Goal: Task Accomplishment & Management: Use online tool/utility

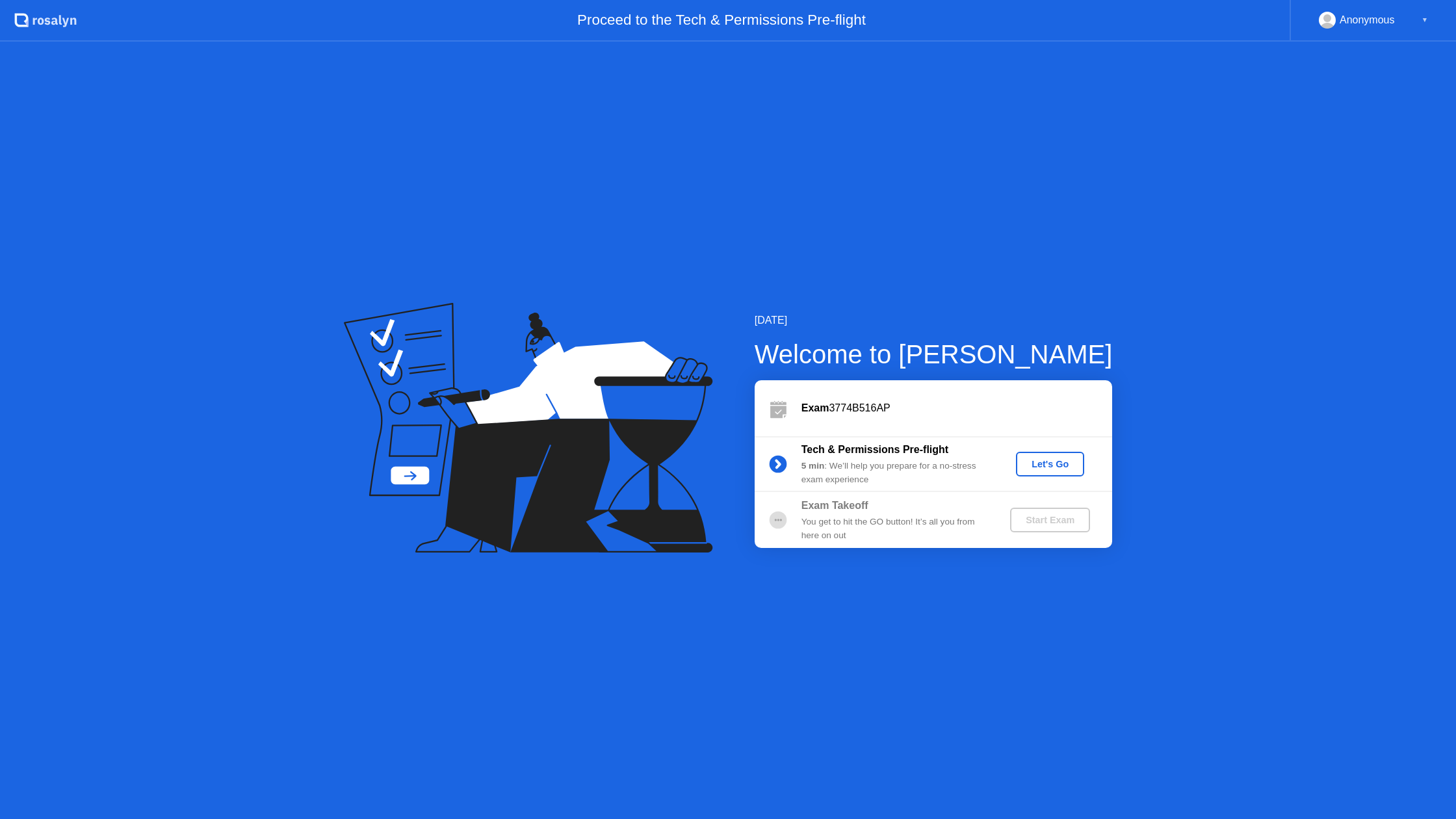
click at [1039, 464] on div "Let's Go" at bounding box center [1050, 464] width 58 height 10
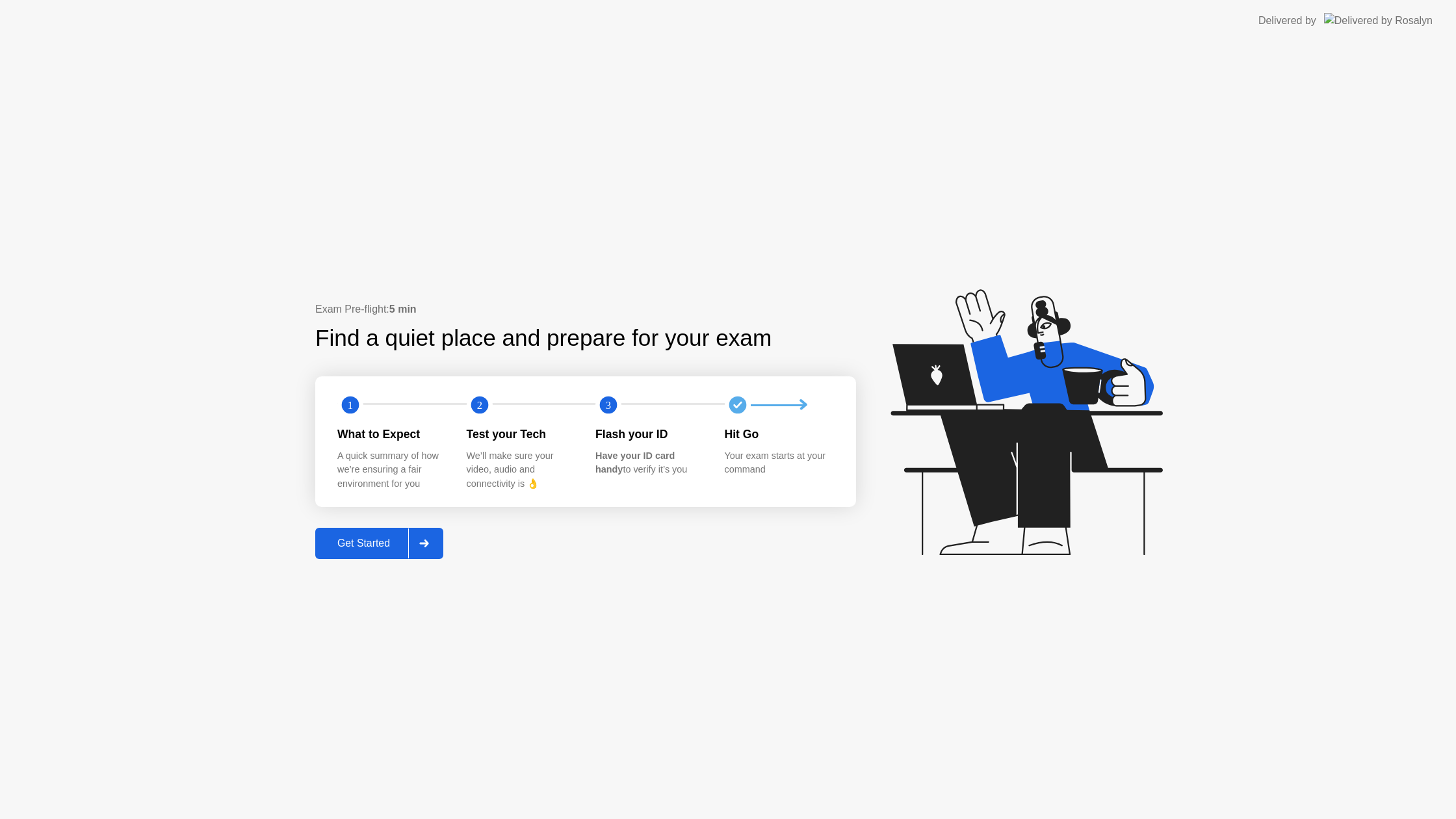
click at [343, 543] on div "Get Started" at bounding box center [364, 543] width 89 height 12
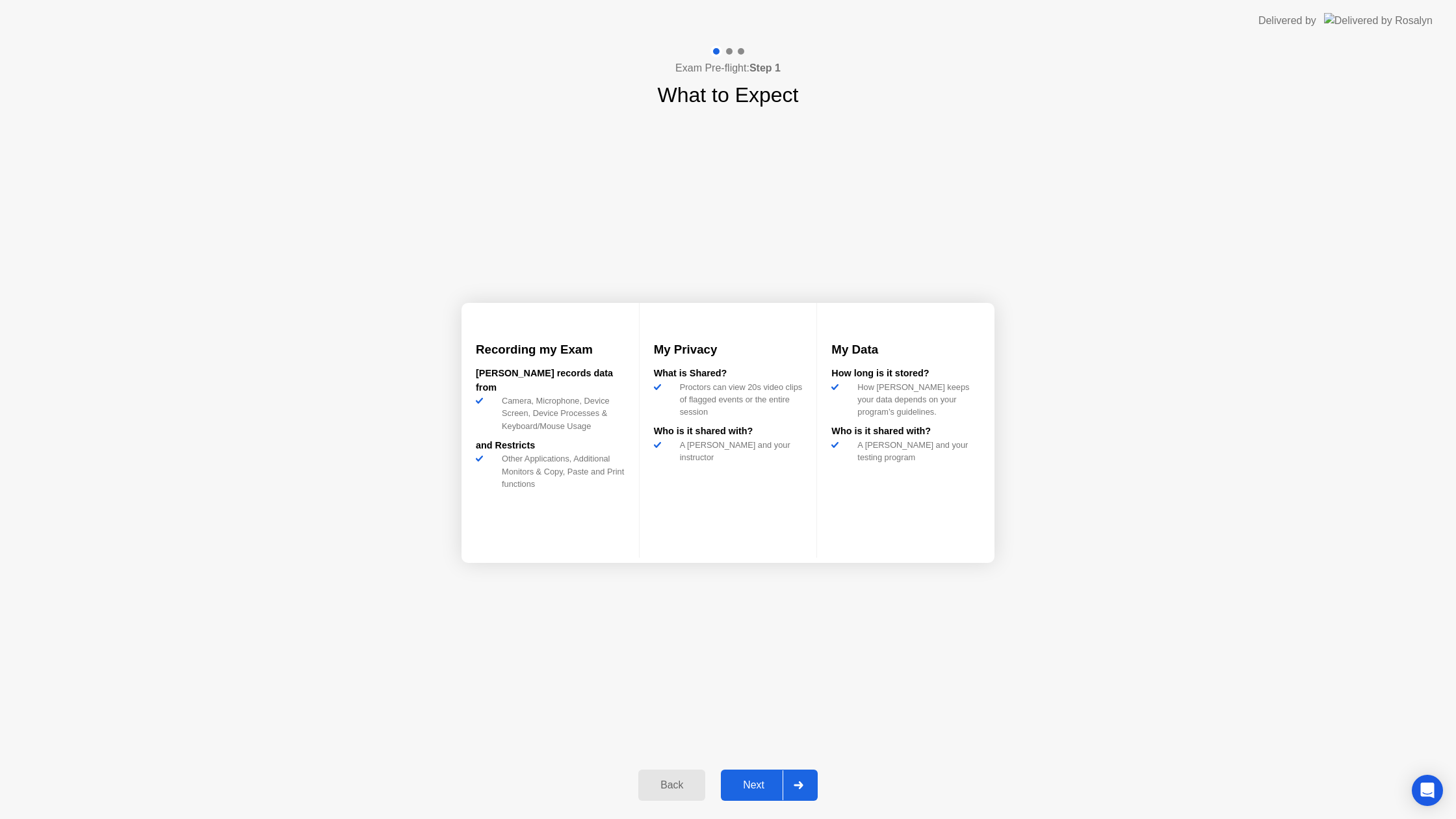
click at [770, 783] on div "Next" at bounding box center [753, 785] width 58 height 12
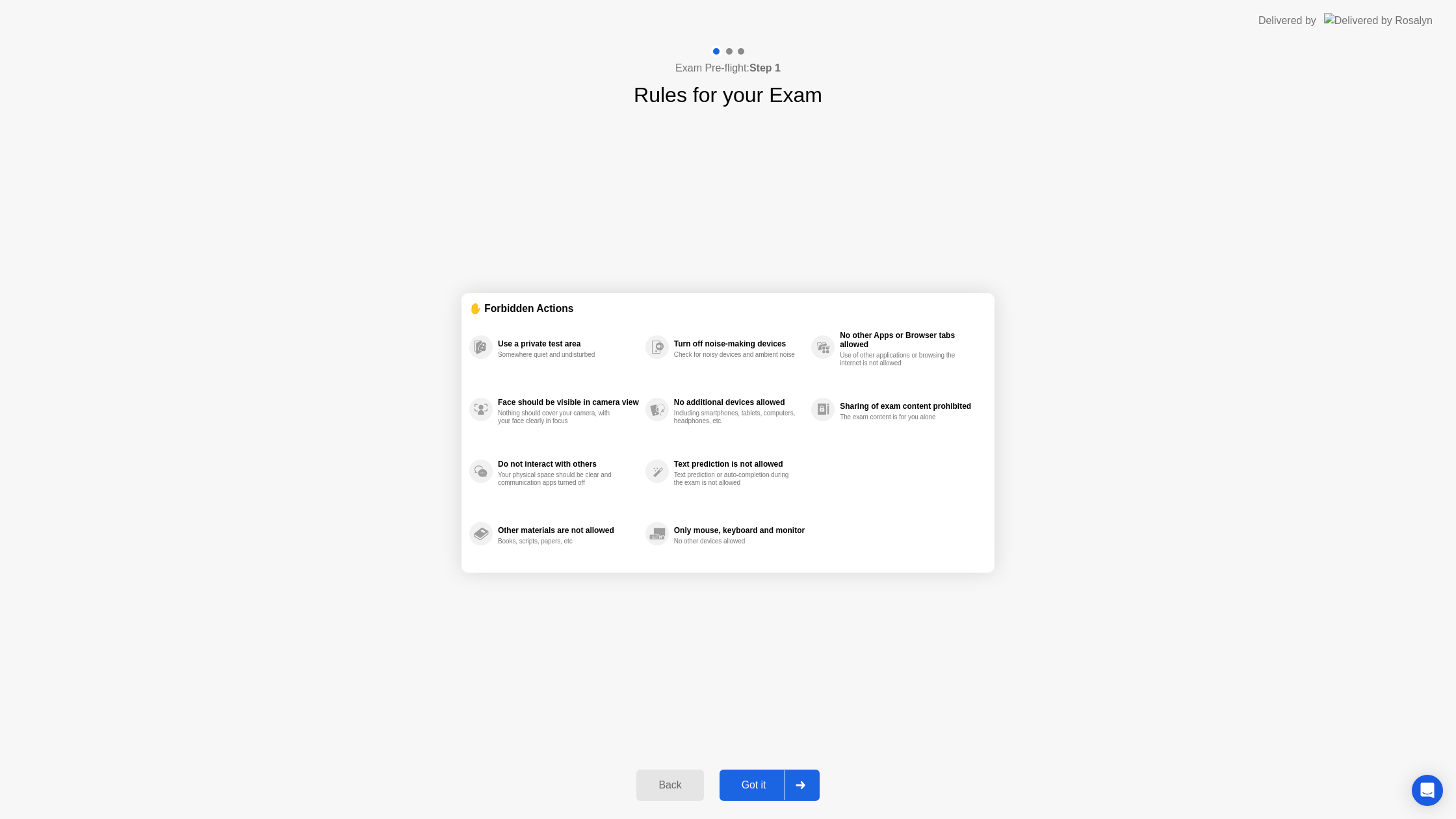
click at [749, 784] on div "Got it" at bounding box center [754, 785] width 61 height 12
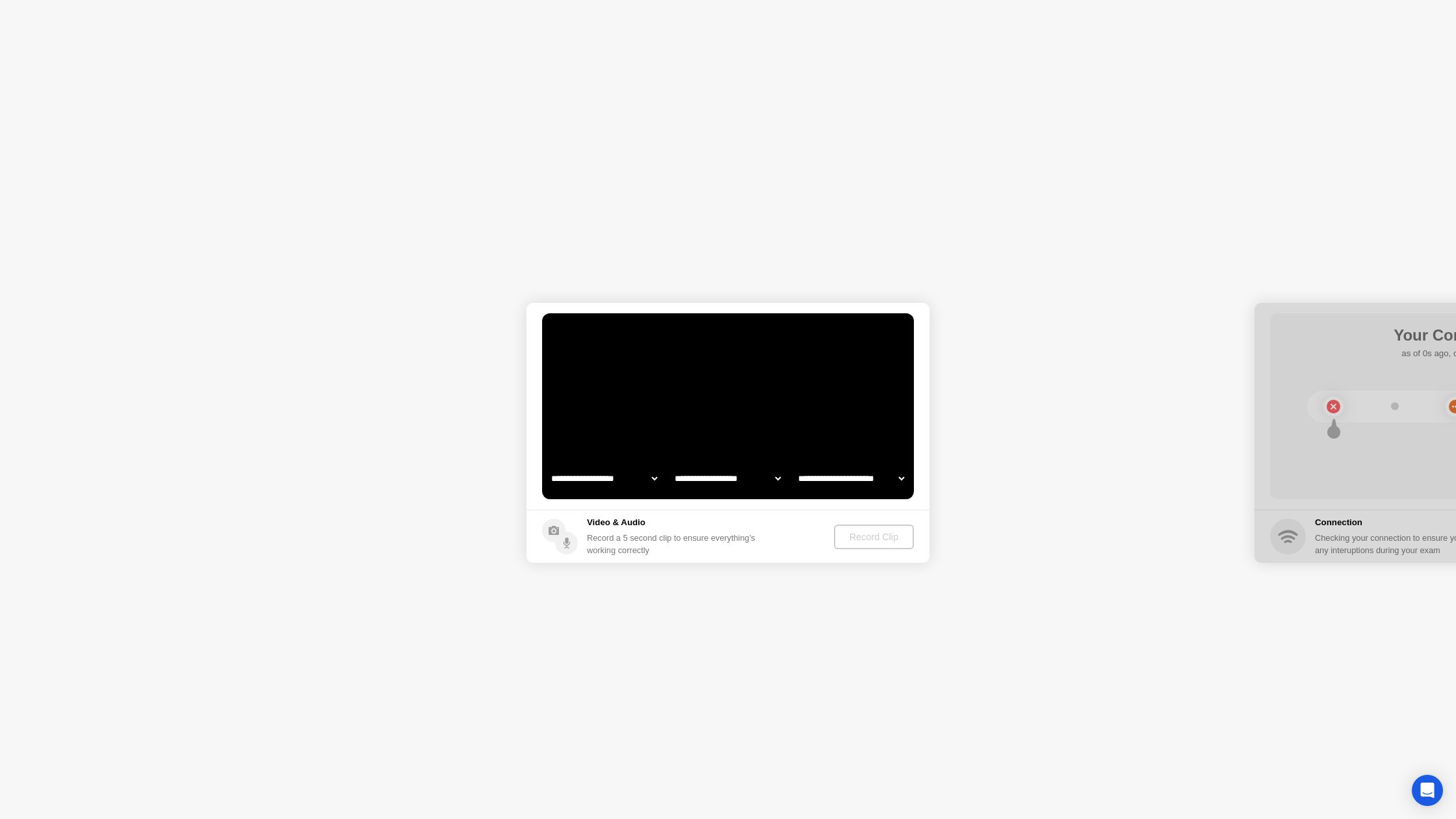
select select "**********"
select select "*******"
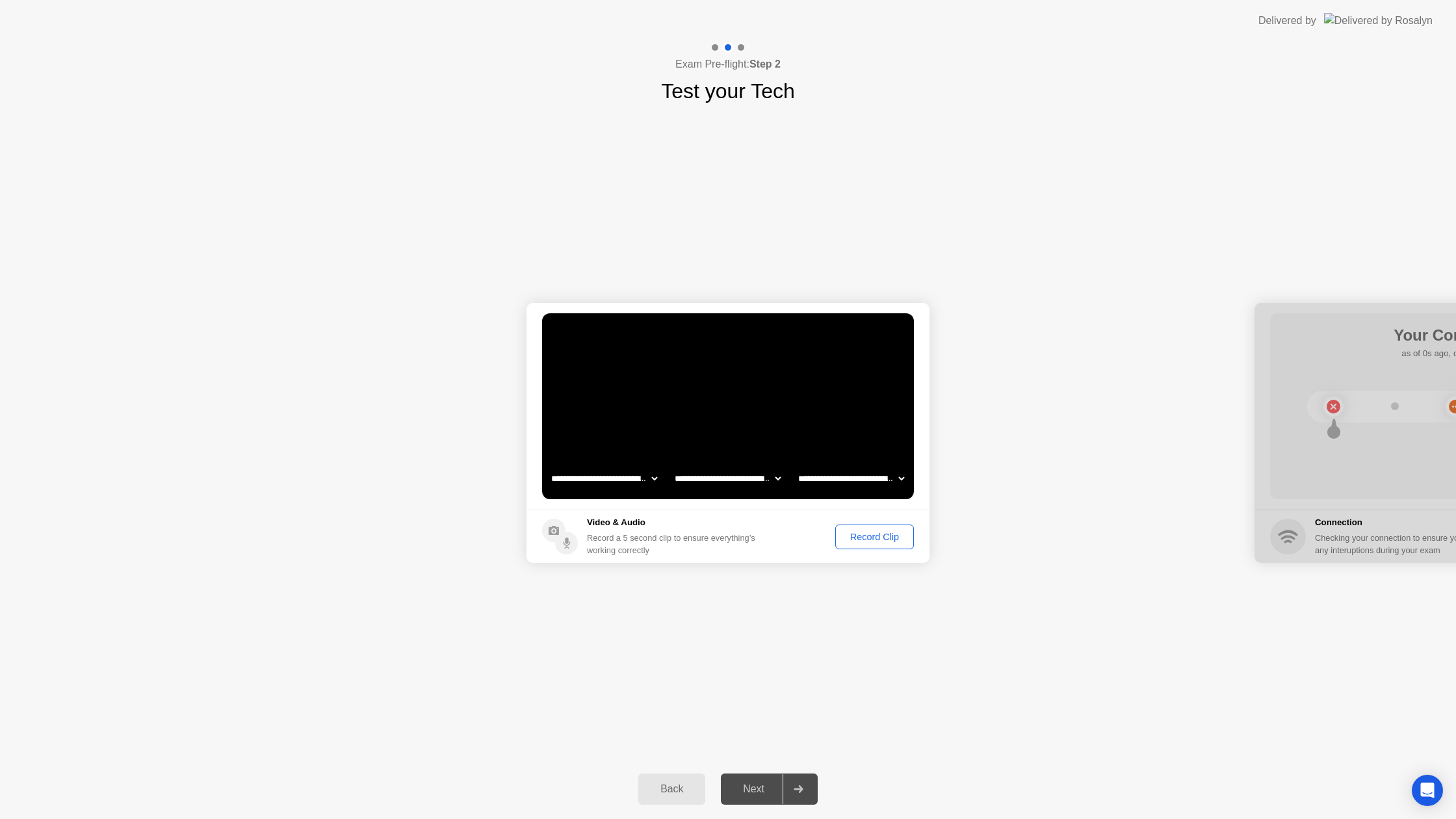
click at [858, 533] on div "Record Clip" at bounding box center [875, 537] width 70 height 10
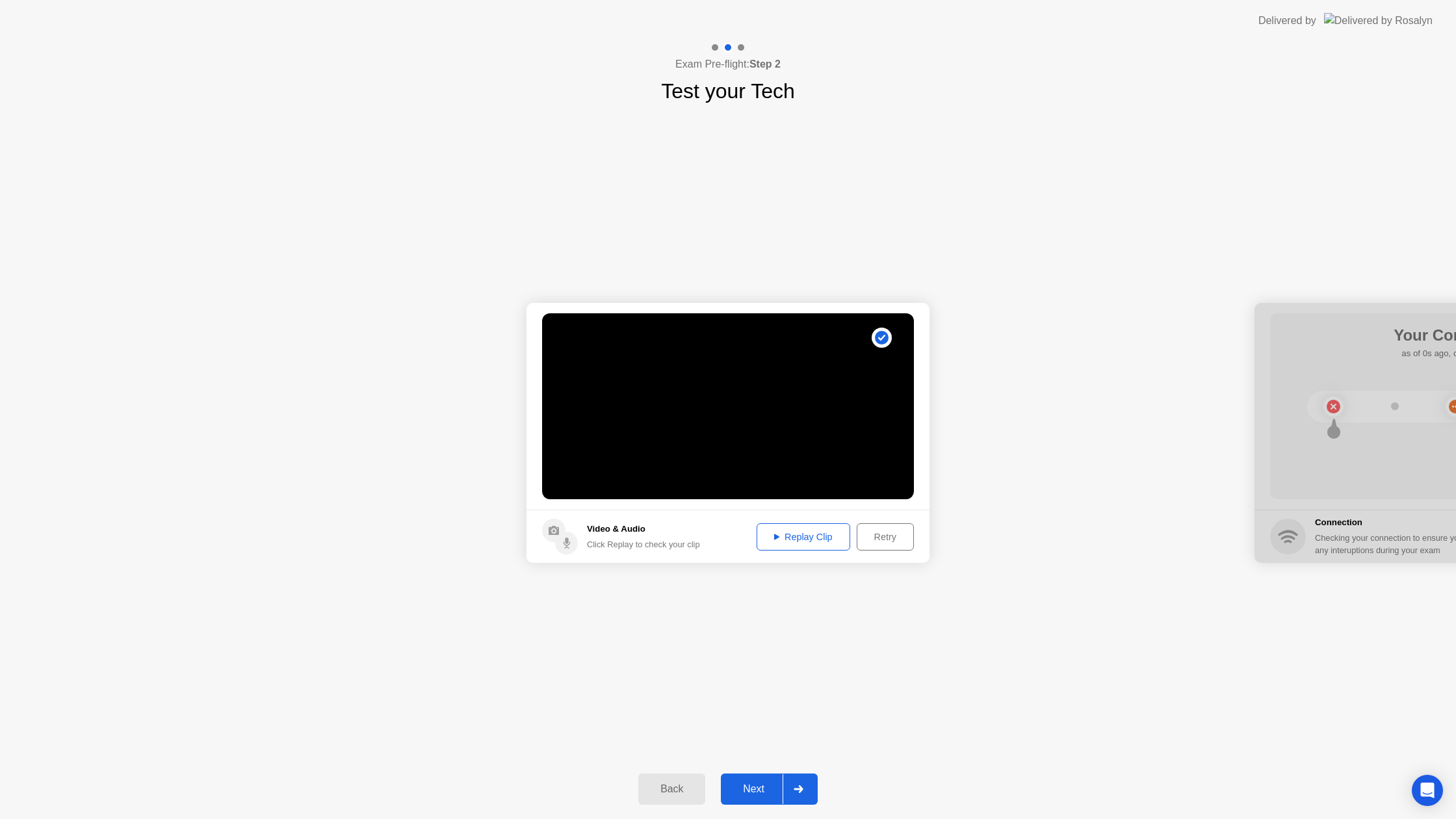
click at [750, 786] on div "Next" at bounding box center [753, 789] width 58 height 12
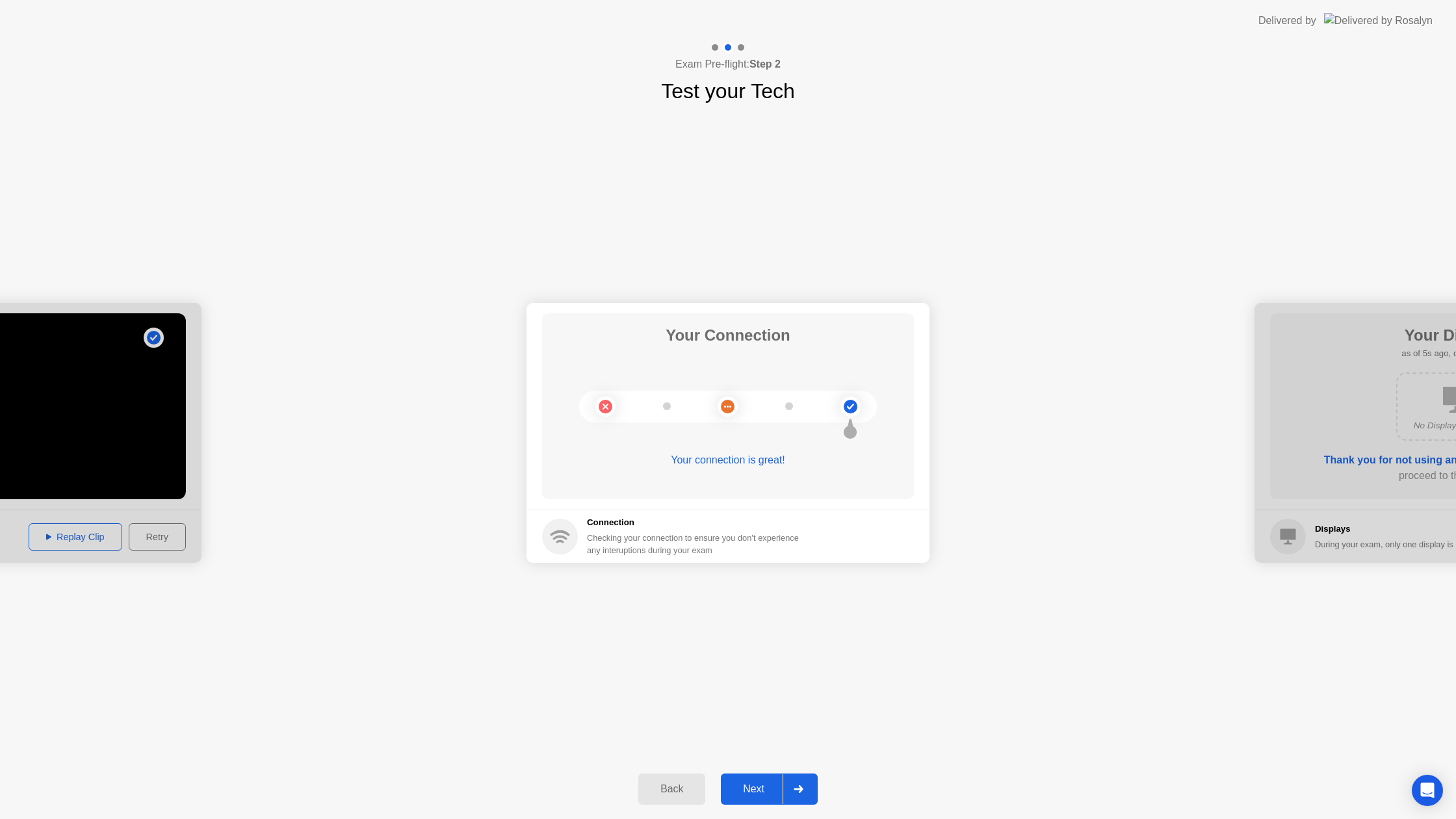
click at [737, 787] on div "Next" at bounding box center [753, 789] width 58 height 12
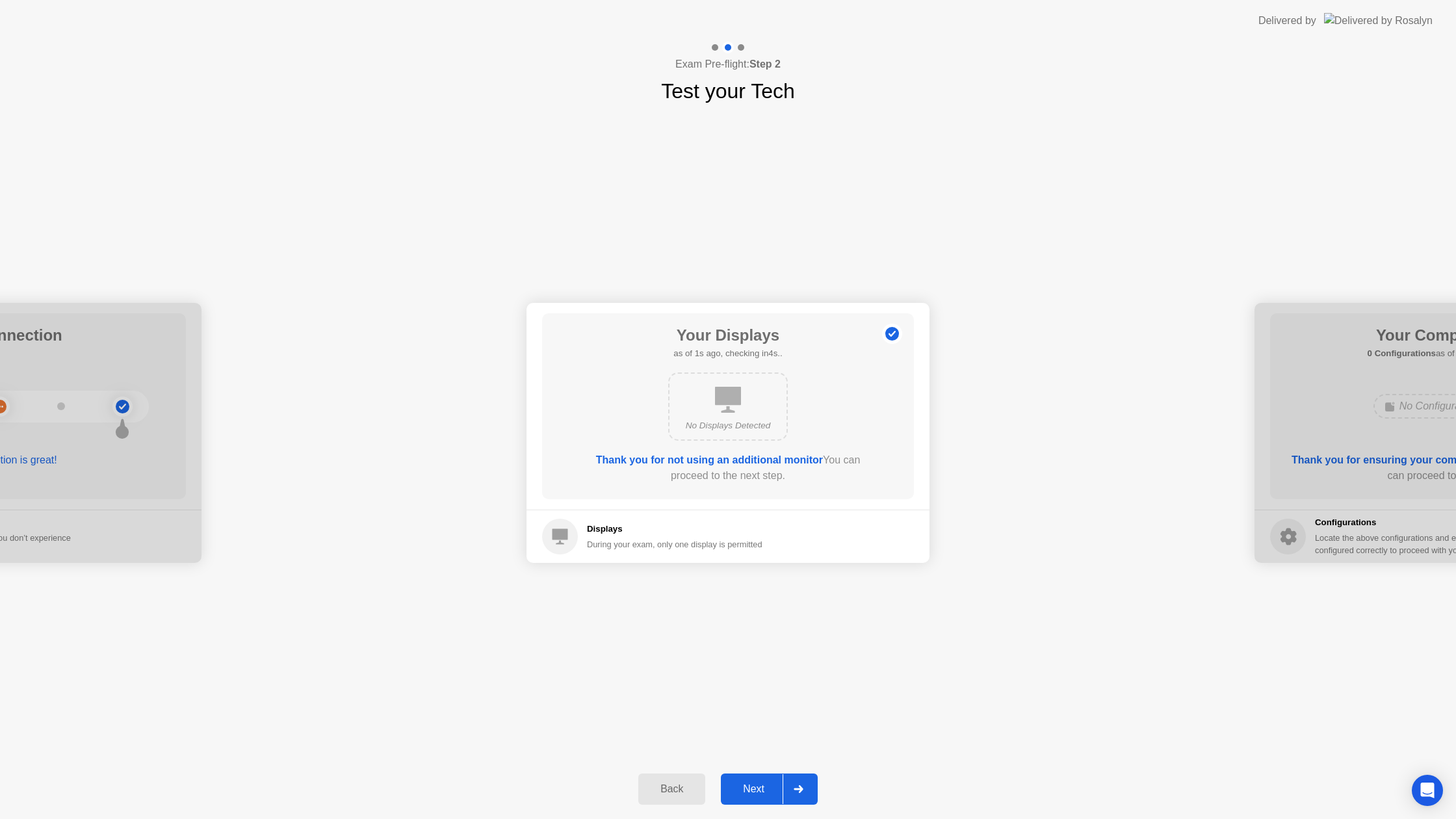
click at [756, 784] on div "Next" at bounding box center [753, 789] width 58 height 12
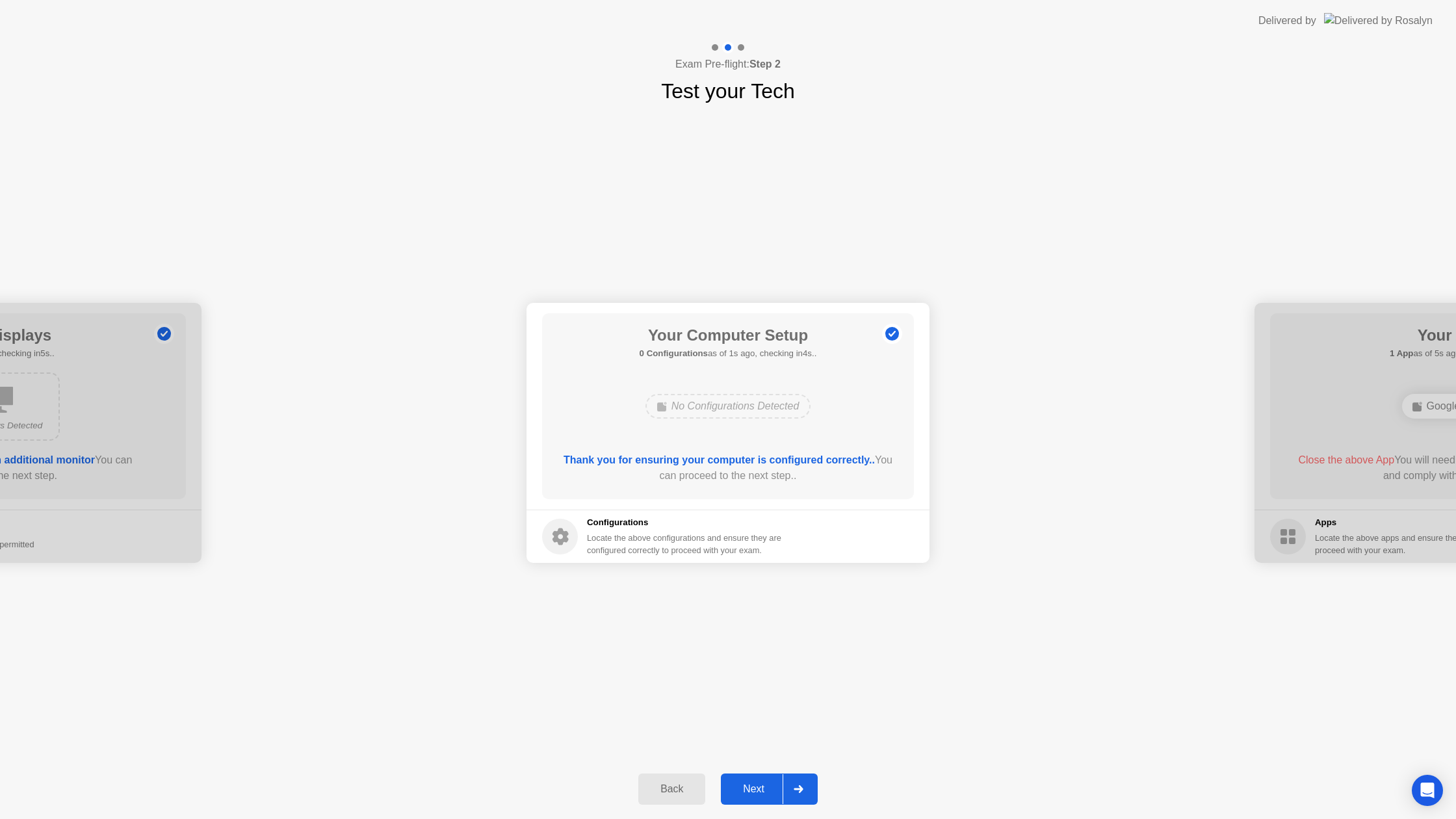
click at [755, 784] on div "Next" at bounding box center [753, 789] width 58 height 12
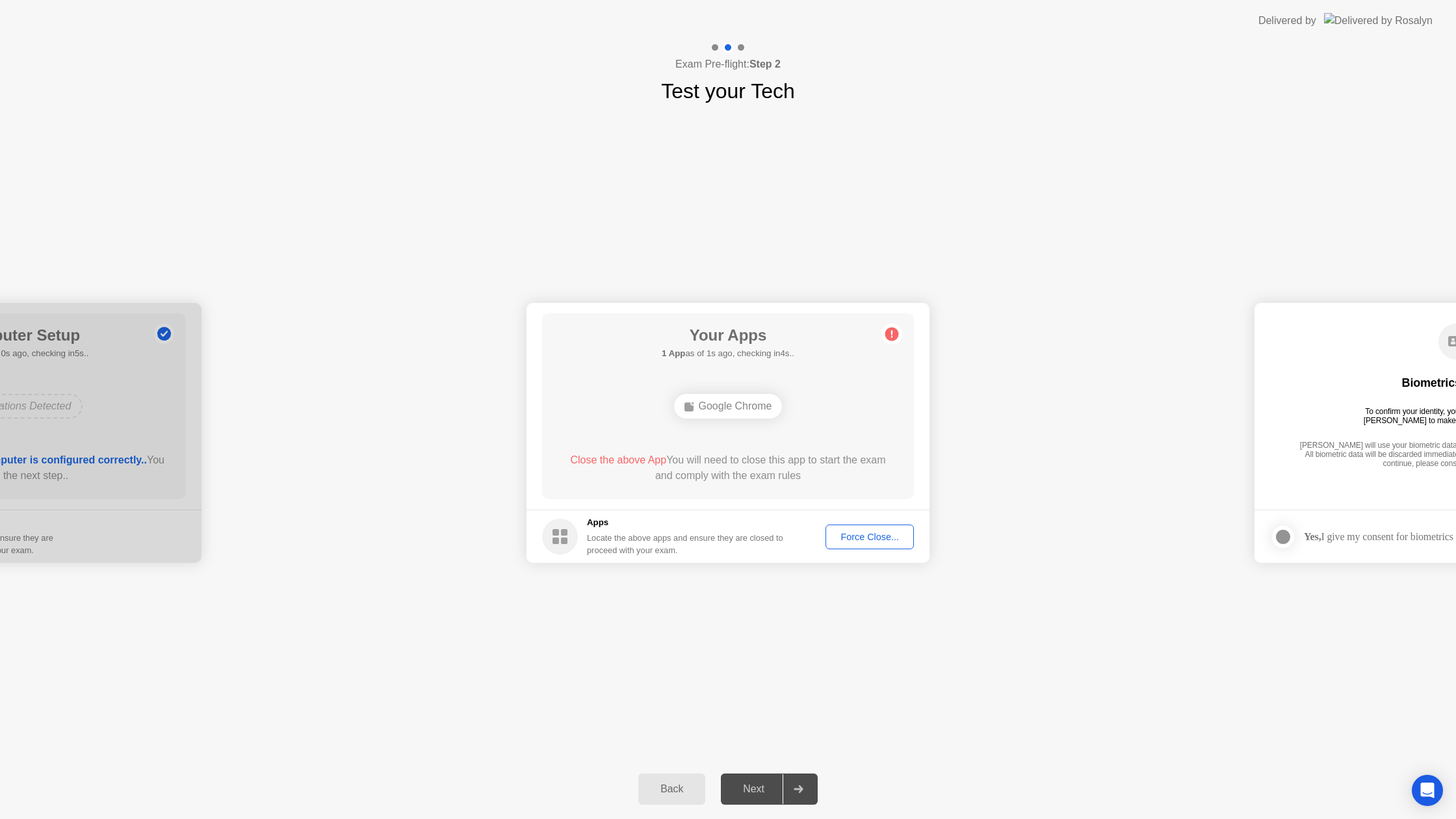
click at [857, 539] on div "Force Close..." at bounding box center [869, 537] width 79 height 10
click at [753, 780] on button "Next" at bounding box center [769, 788] width 97 height 31
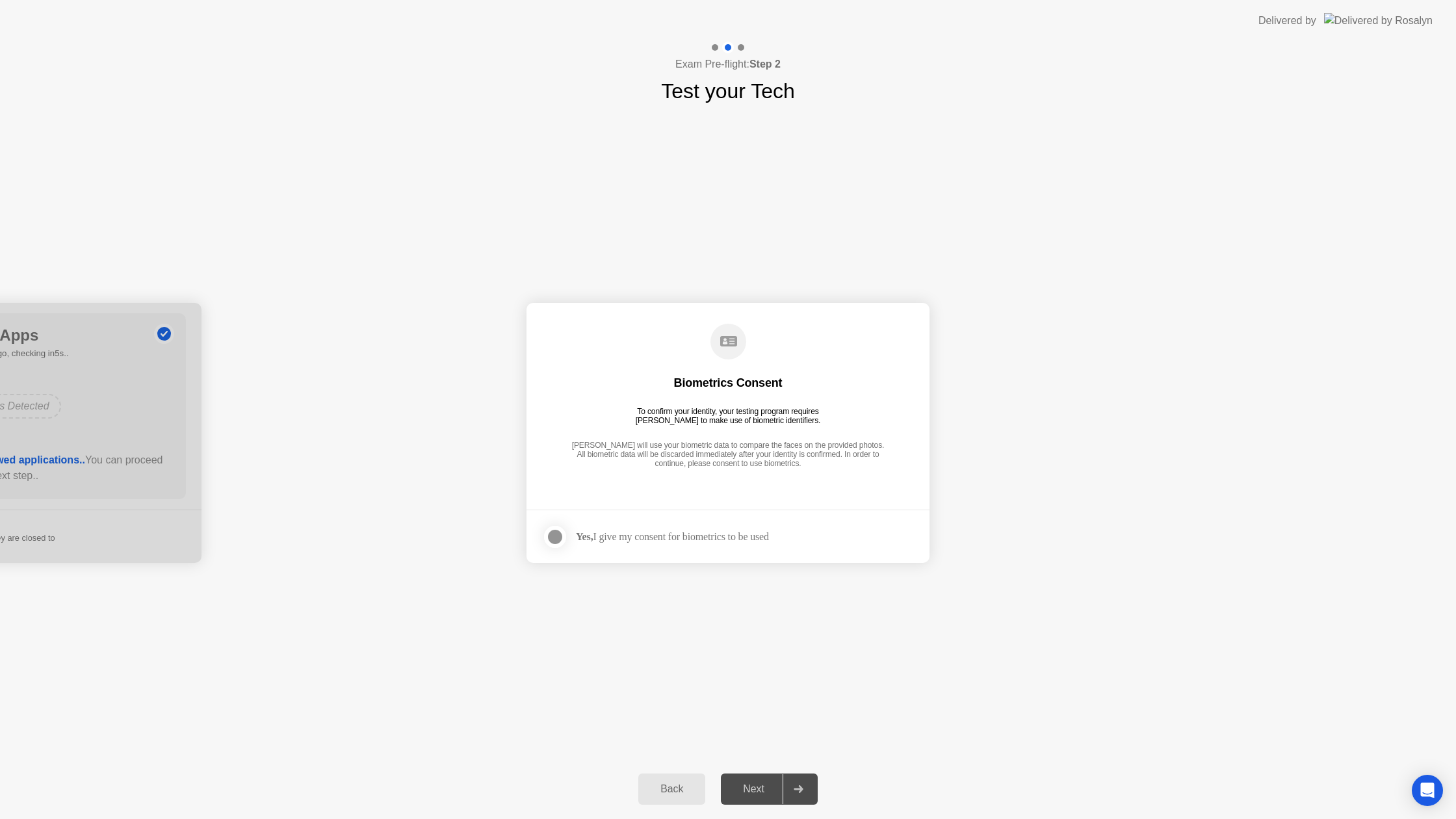
click at [548, 536] on div at bounding box center [554, 536] width 15 height 15
click at [767, 789] on div "Next" at bounding box center [753, 789] width 58 height 12
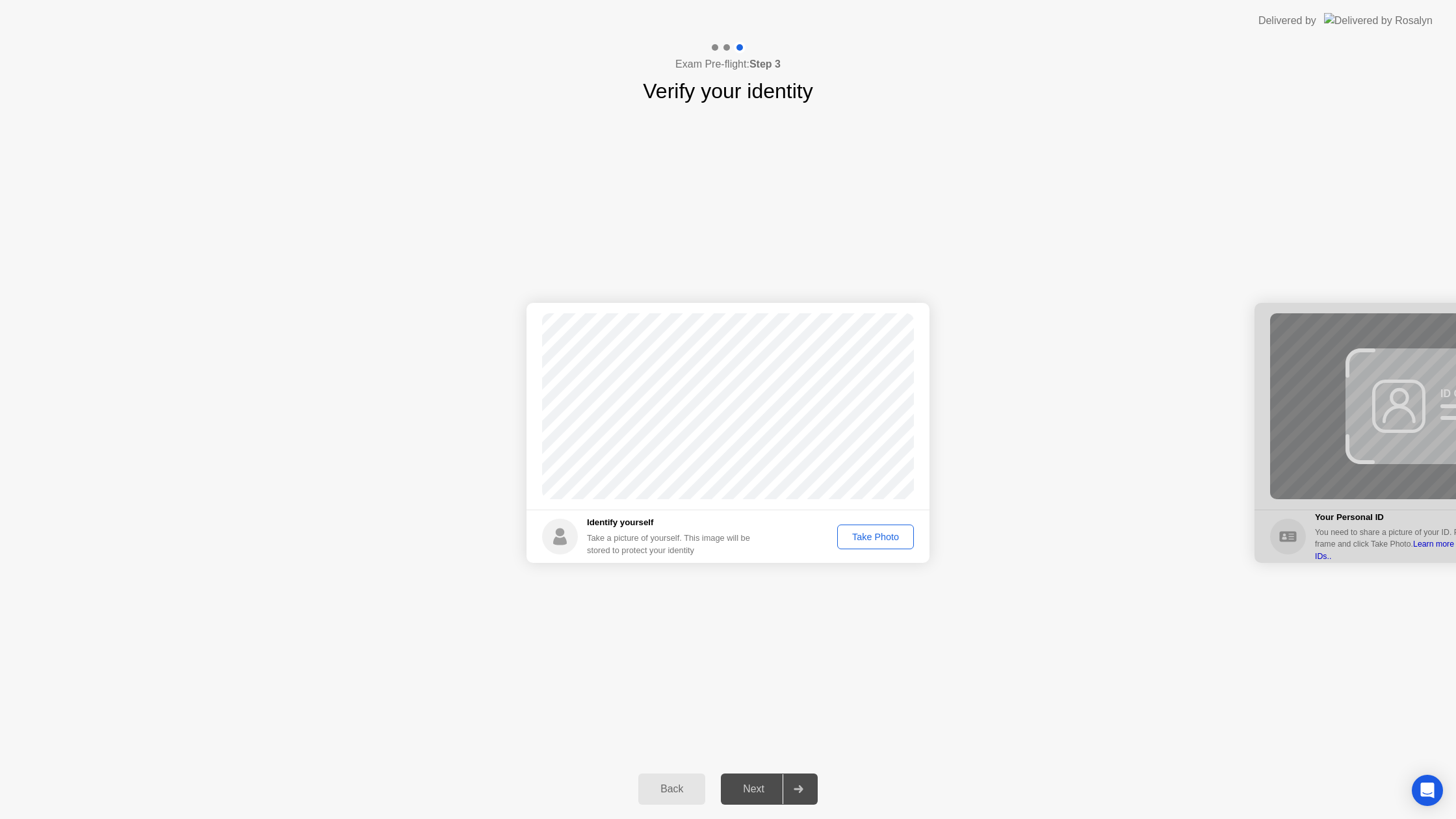
click at [852, 541] on div "Take Photo" at bounding box center [875, 537] width 68 height 10
click at [744, 795] on div "Next" at bounding box center [753, 789] width 58 height 12
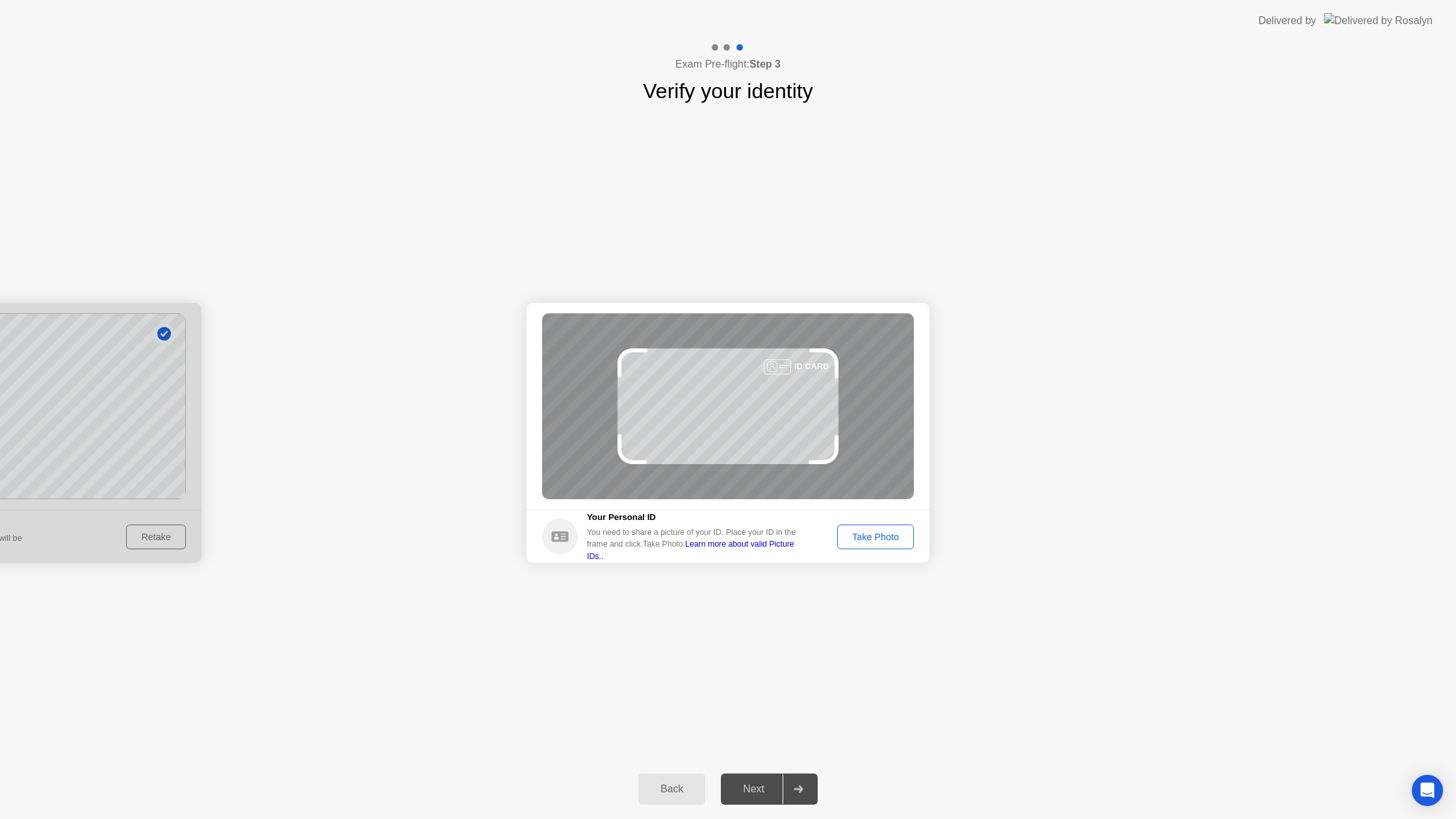
click at [901, 546] on button "Take Photo" at bounding box center [875, 537] width 76 height 25
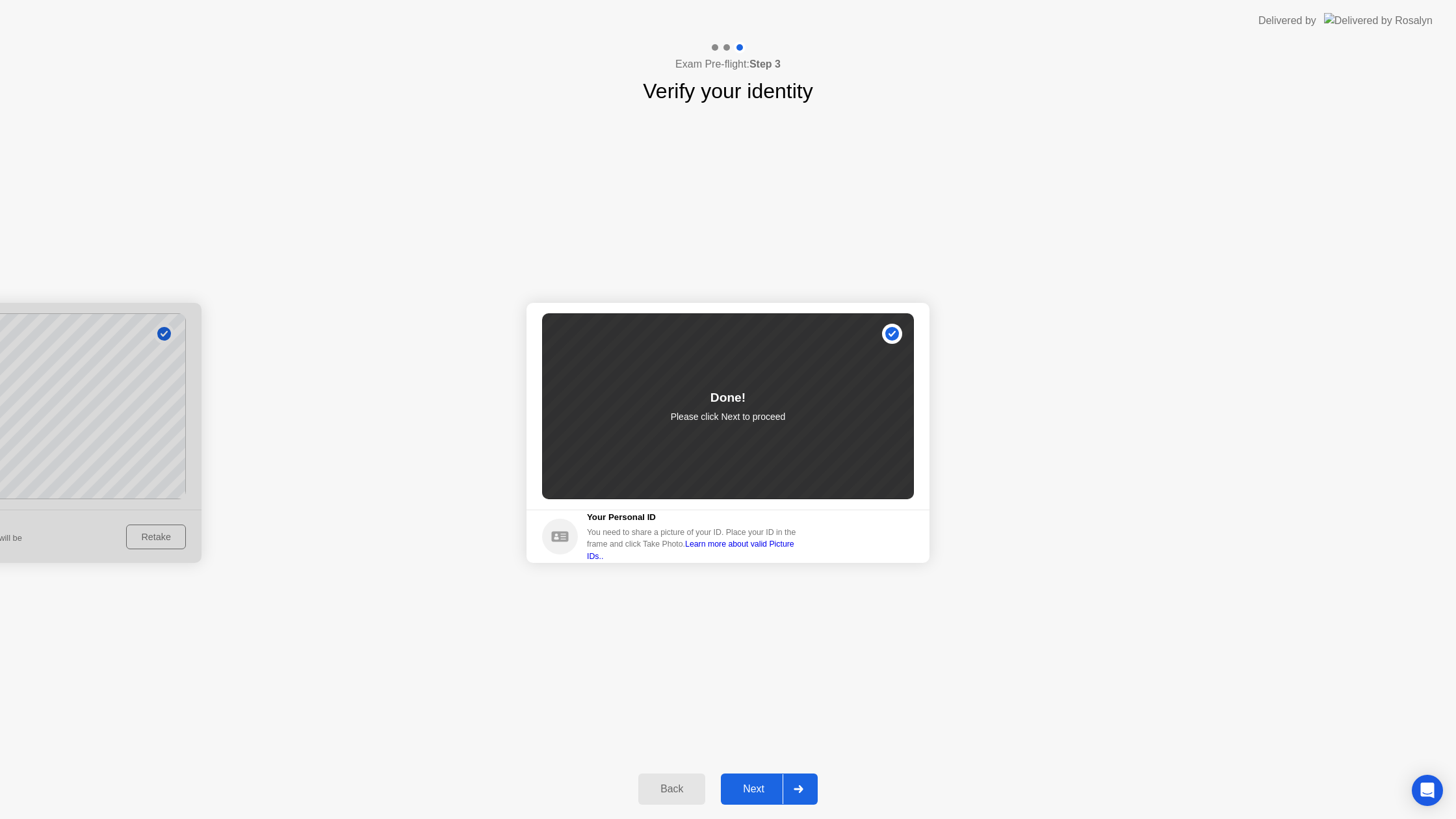
click at [779, 791] on div "Next" at bounding box center [753, 789] width 58 height 12
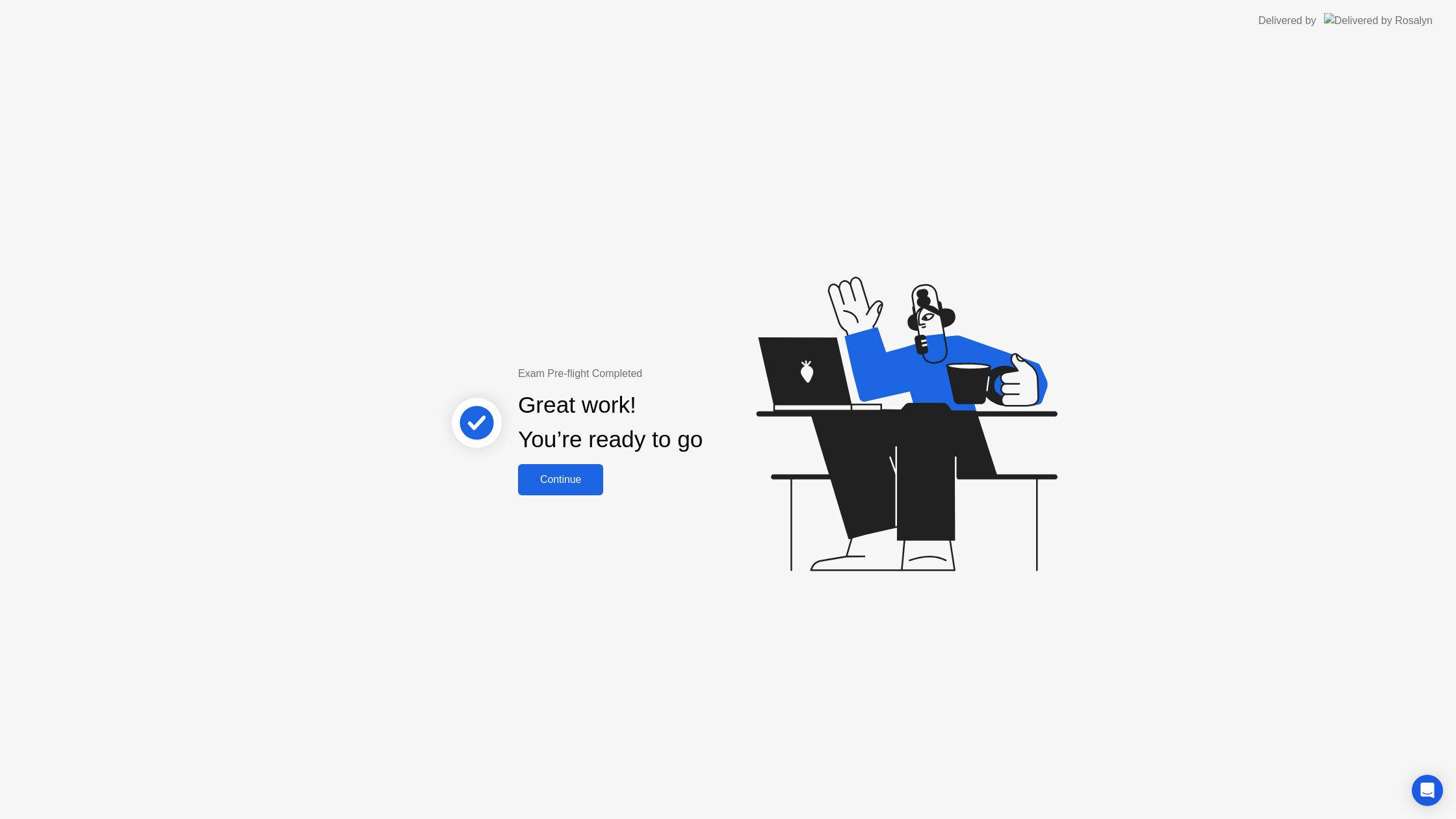
click at [556, 495] on div "Exam Pre-flight Completed Great work! You’re ready to go Continue" at bounding box center [728, 430] width 1456 height 778
click at [565, 486] on div "Continue" at bounding box center [561, 479] width 77 height 12
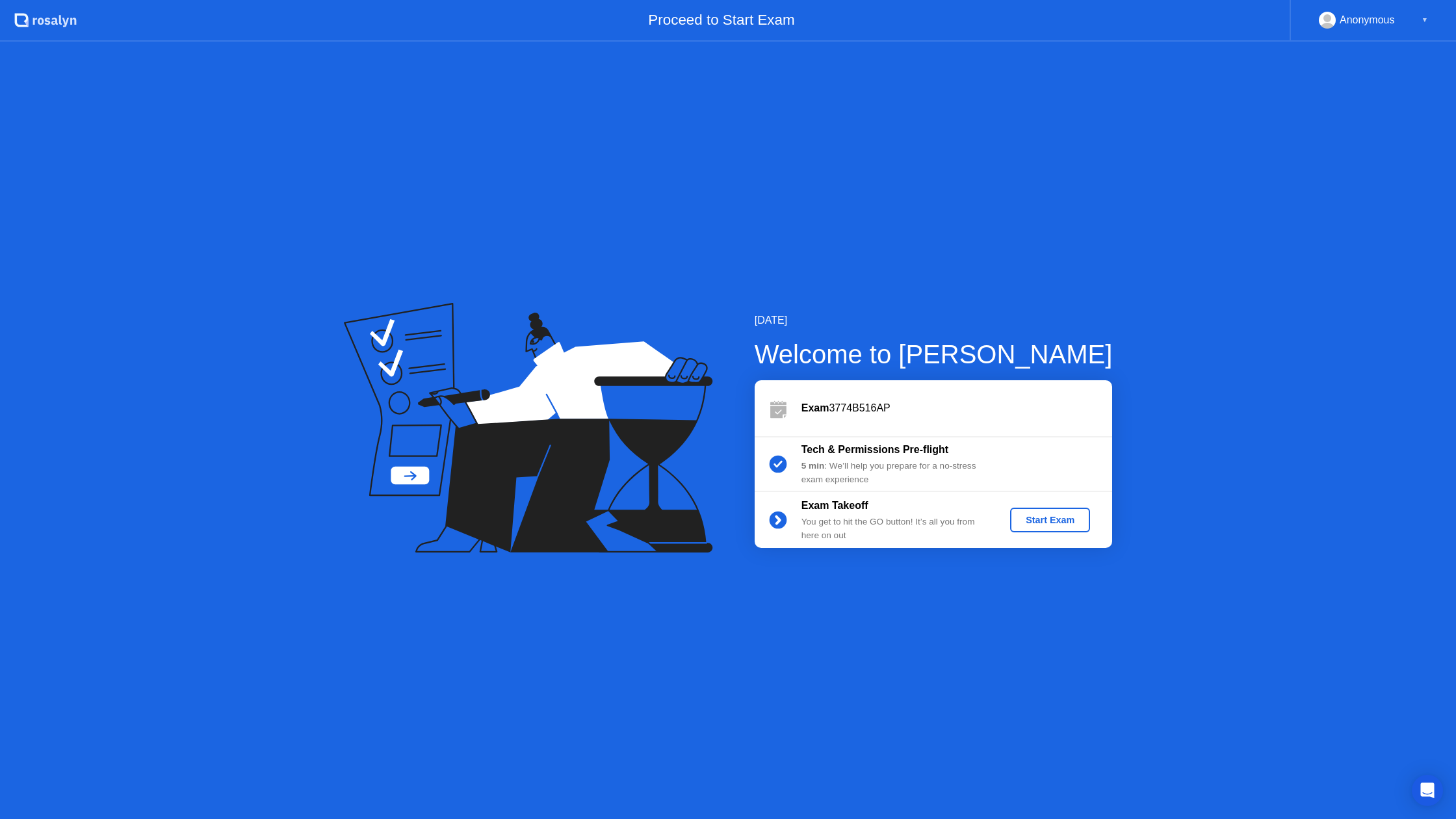
click at [1028, 519] on div "Start Exam" at bounding box center [1050, 520] width 70 height 10
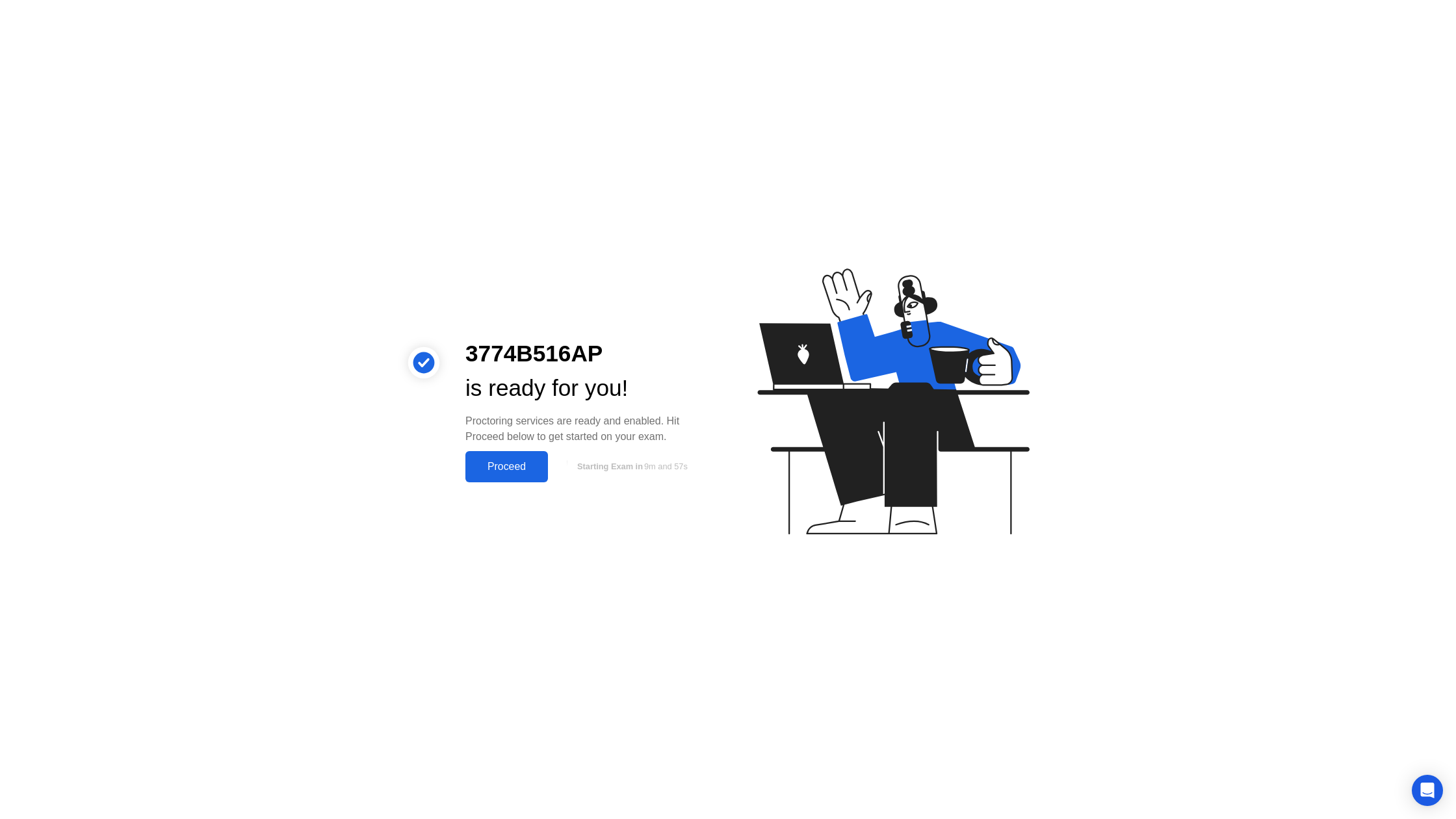
click at [529, 464] on div "Proceed" at bounding box center [506, 467] width 75 height 12
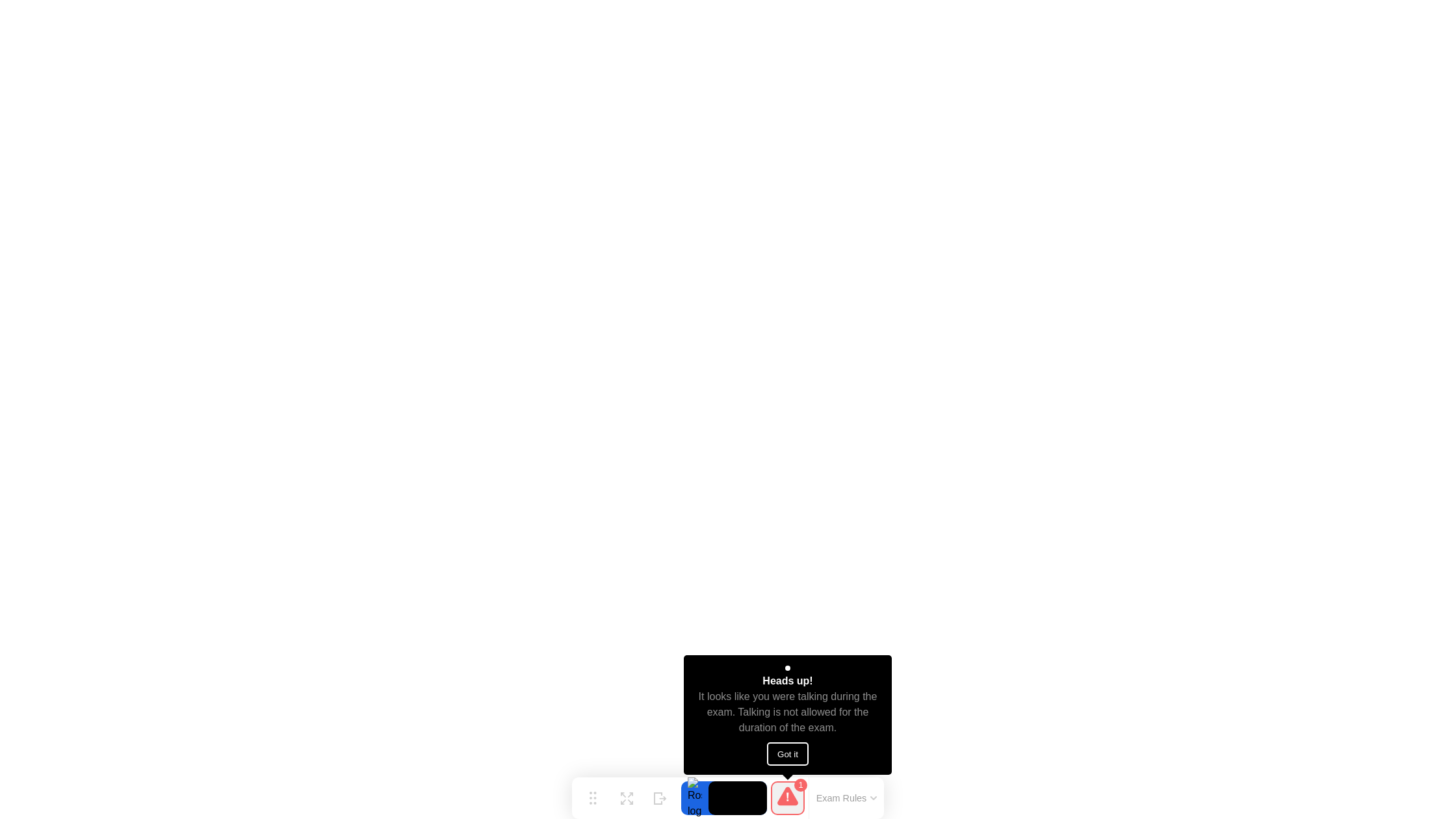
click at [786, 747] on button "Got it" at bounding box center [787, 754] width 41 height 23
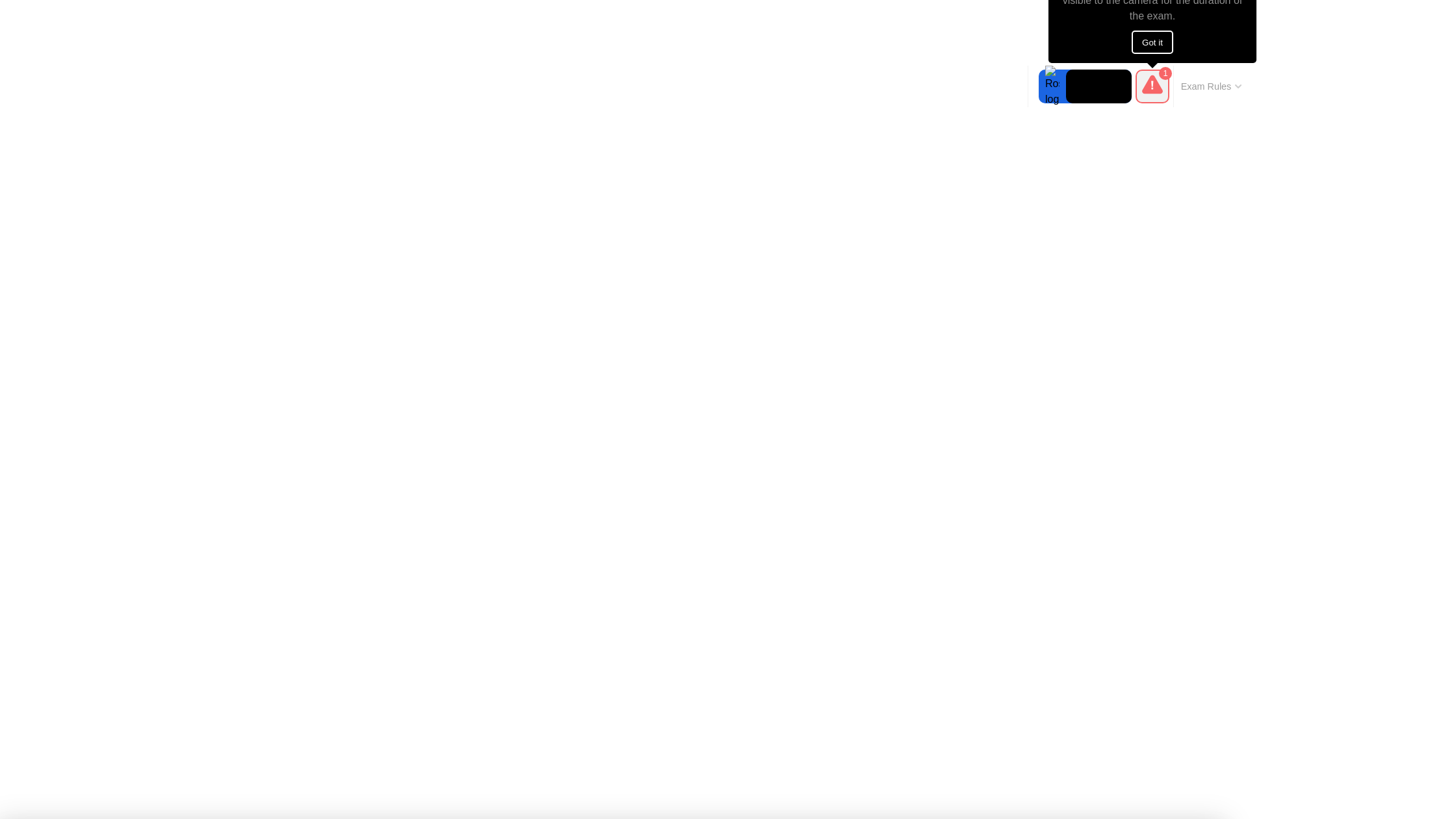
click at [1151, 43] on button "Got it" at bounding box center [1152, 42] width 41 height 23
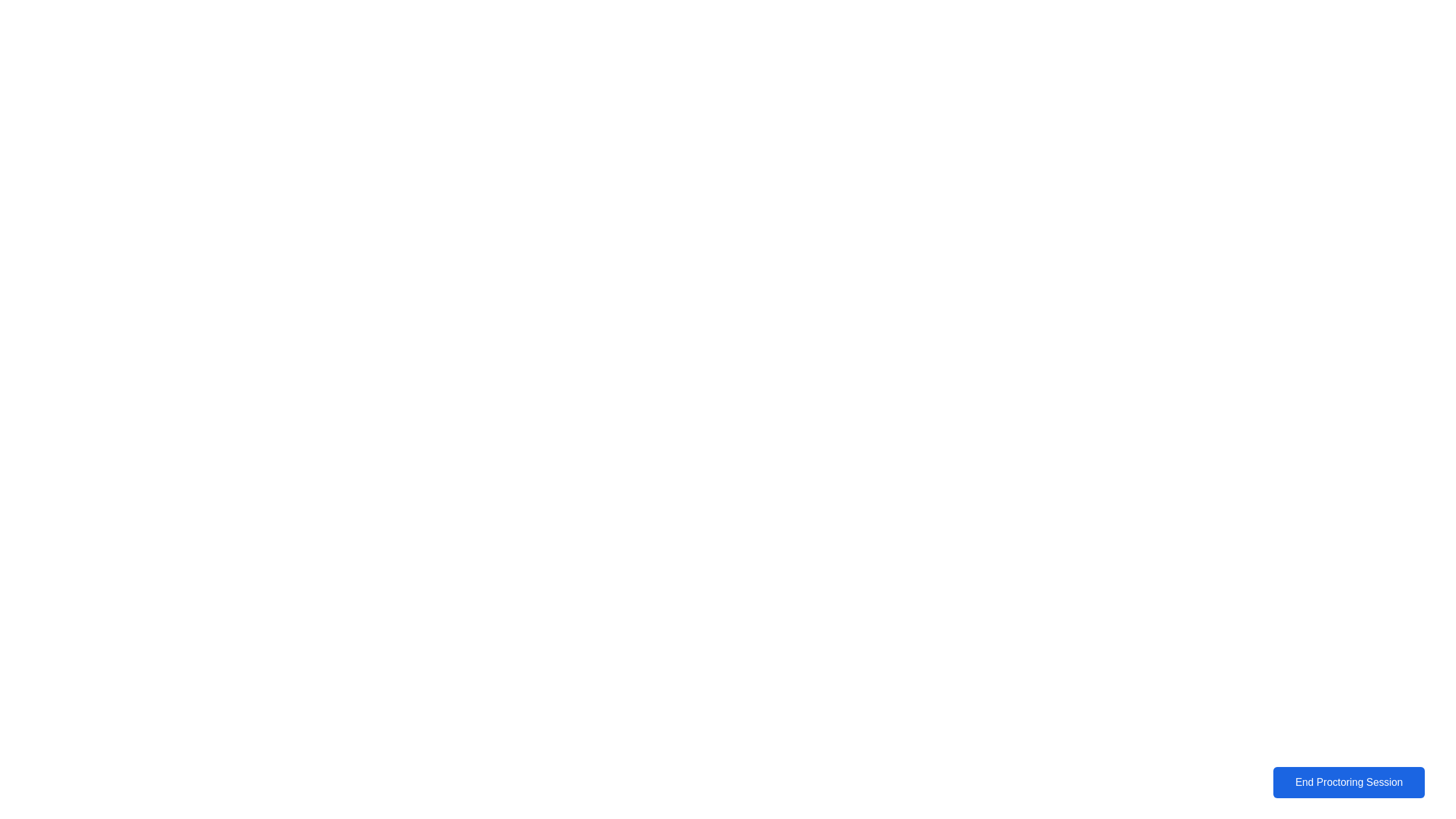
click at [1333, 788] on div "End Proctoring Session" at bounding box center [1348, 783] width 143 height 12
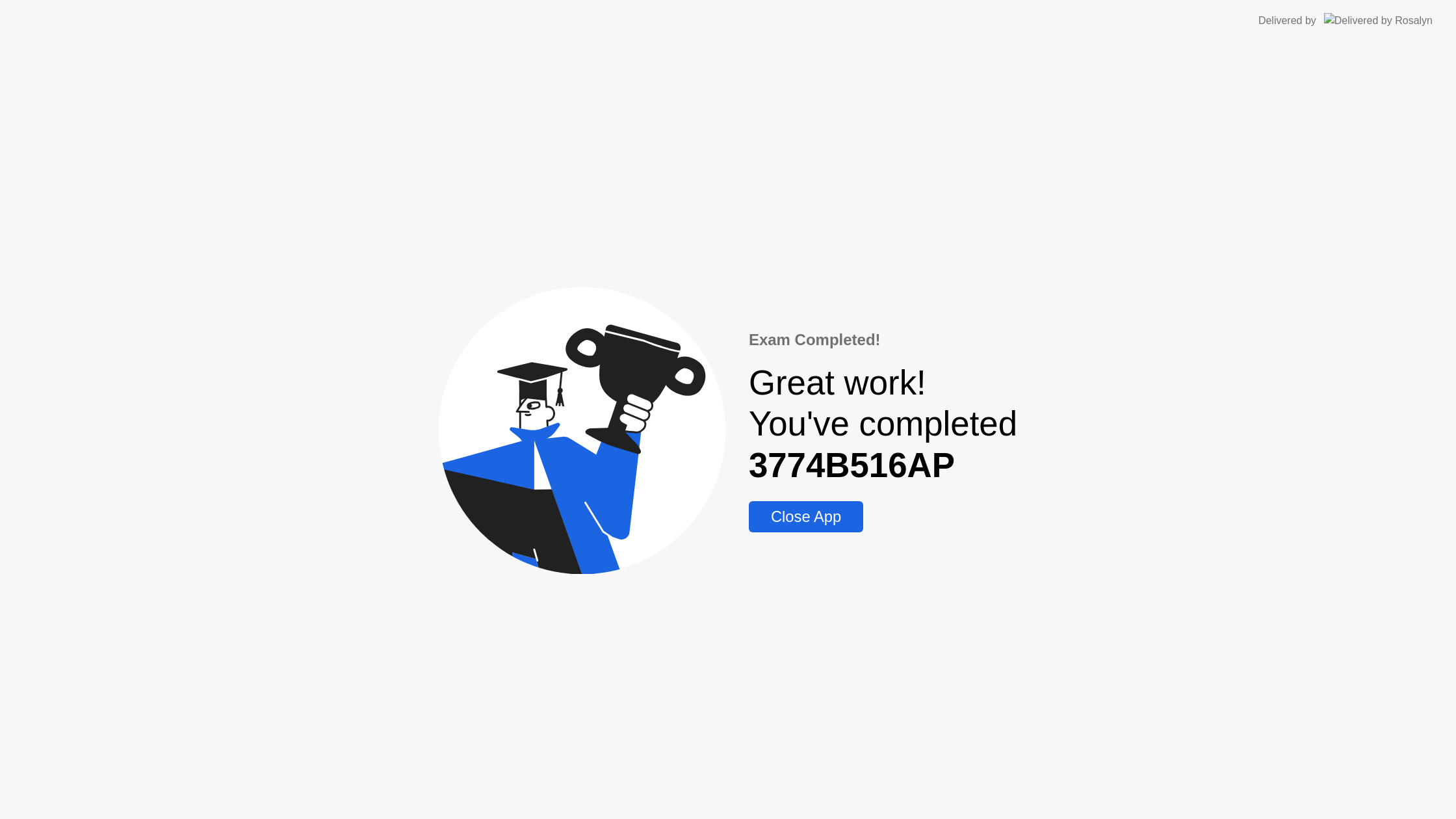
click at [801, 529] on button "Close App" at bounding box center [805, 516] width 114 height 31
